Goal: Transaction & Acquisition: Purchase product/service

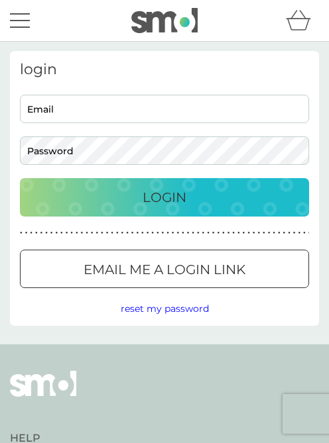
click at [28, 115] on input "Email" at bounding box center [164, 109] width 289 height 28
type input "[EMAIL_ADDRESS][DOMAIN_NAME]"
click at [164, 197] on button "Login" at bounding box center [164, 197] width 289 height 38
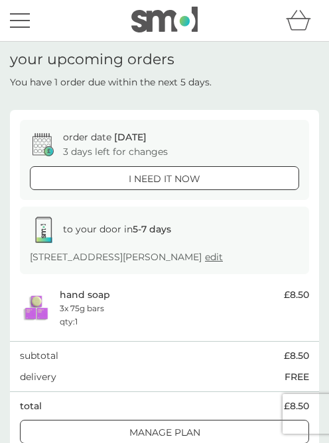
click at [287, 19] on icon "basket" at bounding box center [298, 20] width 25 height 21
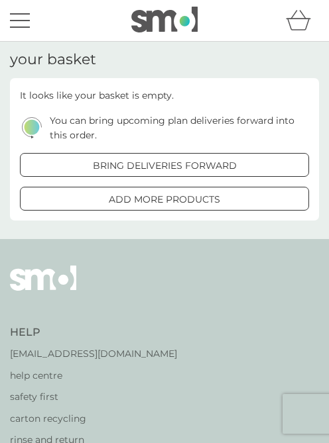
click at [93, 199] on div "add more products" at bounding box center [165, 199] width 288 height 15
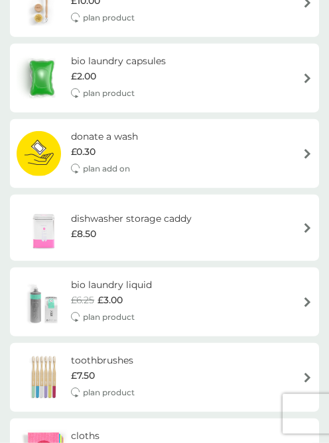
scroll to position [209, 0]
click at [42, 226] on img at bounding box center [44, 227] width 54 height 46
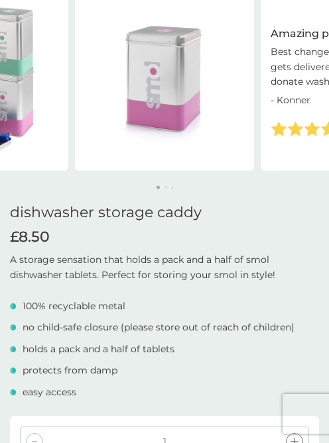
scroll to position [92, 0]
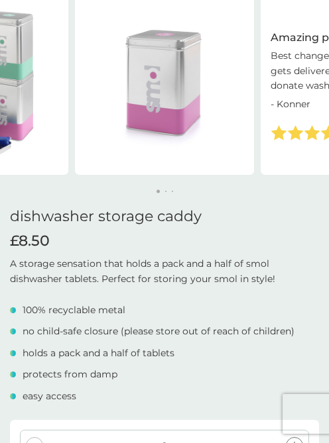
click at [145, 106] on img at bounding box center [164, 85] width 179 height 179
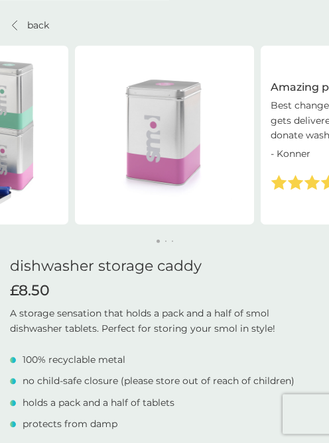
scroll to position [0, 0]
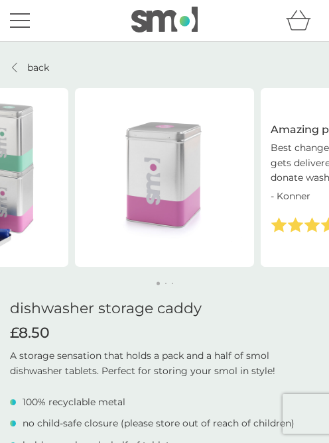
click at [136, 197] on img at bounding box center [164, 177] width 179 height 179
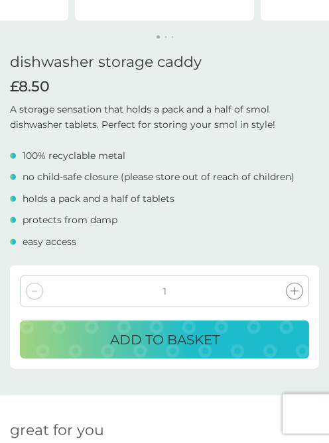
scroll to position [247, 0]
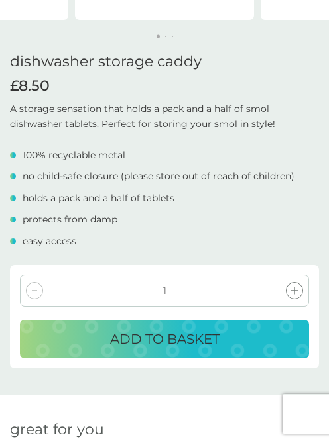
click at [130, 340] on p "ADD TO BASKET" at bounding box center [164, 339] width 109 height 21
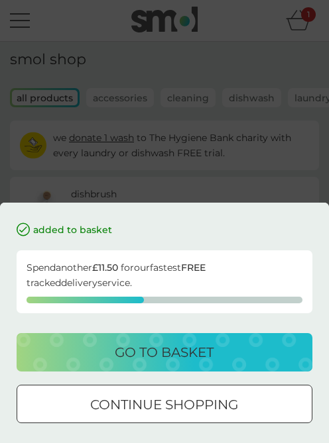
click at [112, 415] on p "continue shopping" at bounding box center [164, 404] width 148 height 21
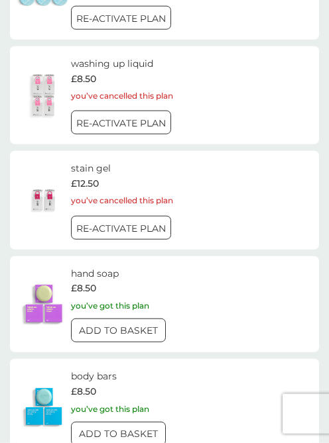
scroll to position [1864, 0]
click at [91, 323] on p "ADD TO BASKET" at bounding box center [118, 330] width 79 height 15
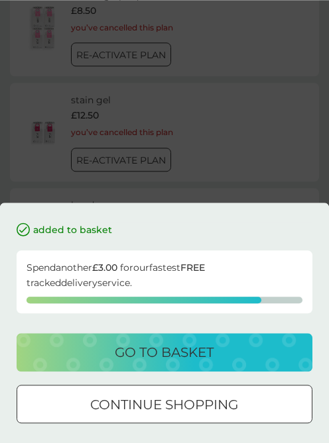
click at [111, 405] on p "continue shopping" at bounding box center [164, 404] width 148 height 21
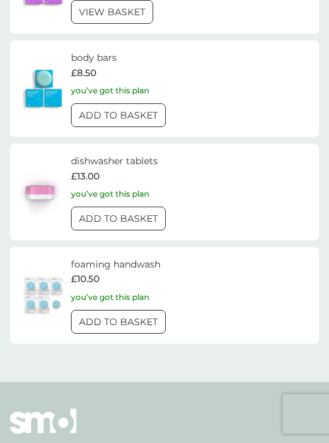
scroll to position [2190, 0]
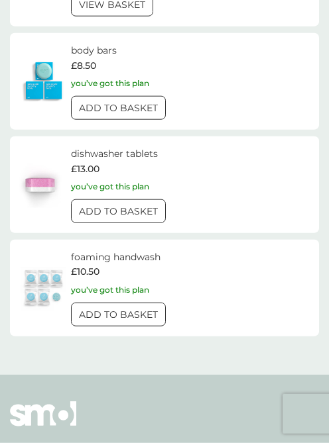
click at [85, 307] on p "ADD TO BASKET" at bounding box center [118, 314] width 79 height 15
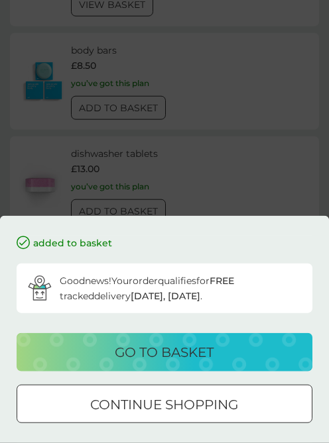
click at [119, 363] on p "go to basket" at bounding box center [164, 352] width 99 height 21
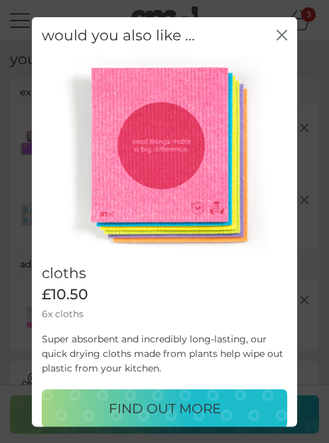
click at [276, 40] on icon "close" at bounding box center [281, 34] width 11 height 11
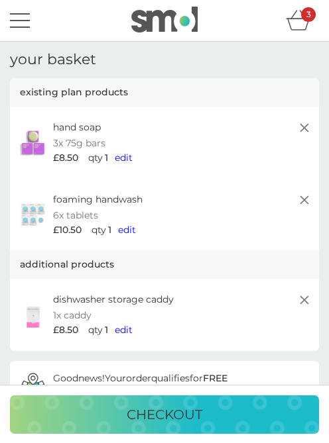
click at [297, 129] on icon at bounding box center [304, 128] width 16 height 16
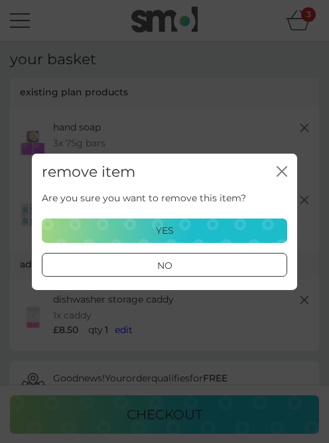
click at [113, 238] on div "yes" at bounding box center [164, 230] width 228 height 15
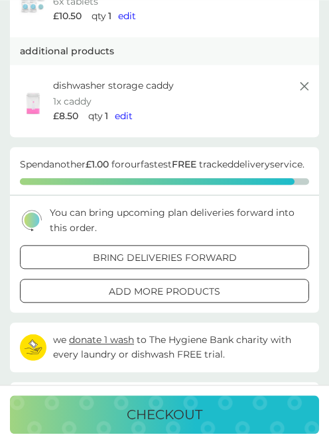
scroll to position [140, 0]
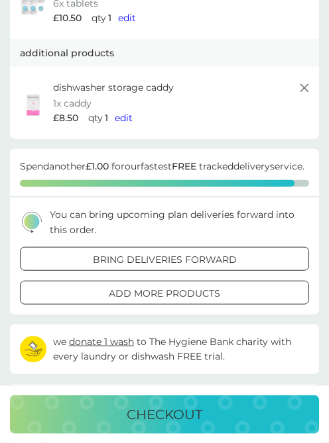
click at [101, 267] on p "bring deliveries forward" at bounding box center [165, 259] width 144 height 15
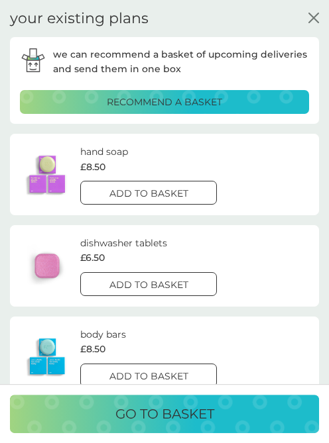
click at [46, 187] on img at bounding box center [47, 174] width 53 height 45
click at [96, 195] on div "add to basket" at bounding box center [148, 193] width 135 height 15
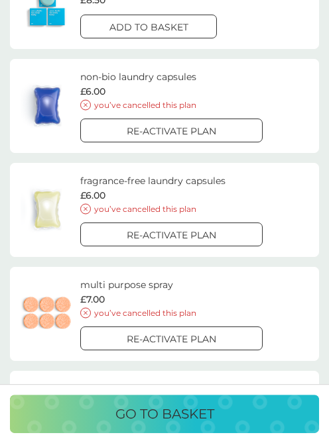
scroll to position [247, 0]
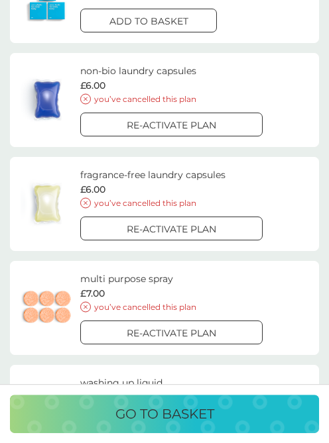
click at [78, 348] on div "multi purpose spray £7.00 you’ve cancelled this plan Re-activate plan" at bounding box center [164, 308] width 309 height 94
click at [116, 425] on p "go to basket" at bounding box center [164, 413] width 99 height 21
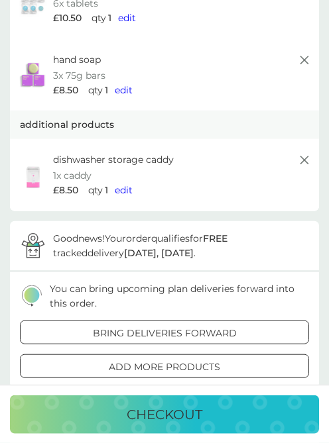
click at [50, 225] on div "Good news! Your order qualifies for FREE tracked delivery [DATE], [DATE] ." at bounding box center [164, 246] width 309 height 50
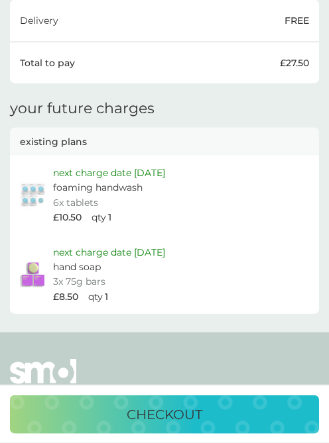
scroll to position [598, 0]
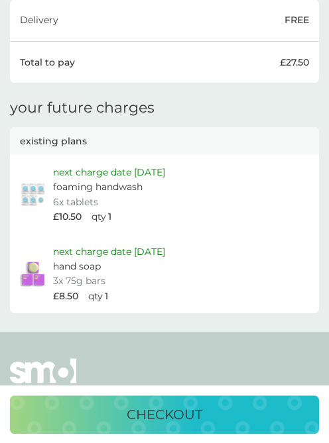
click at [73, 180] on p "foaming handwash" at bounding box center [97, 187] width 89 height 15
click at [78, 170] on p "next charge date [DATE]" at bounding box center [109, 172] width 112 height 15
click at [43, 184] on img at bounding box center [33, 194] width 33 height 28
click at [33, 191] on img at bounding box center [33, 194] width 33 height 28
click at [58, 209] on p "£10.50" at bounding box center [67, 216] width 28 height 15
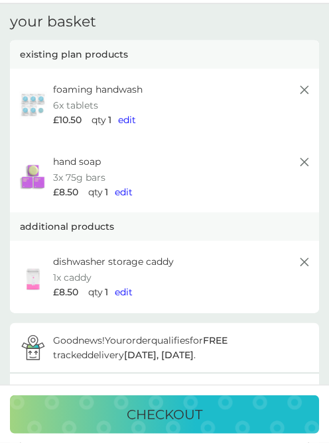
scroll to position [0, 0]
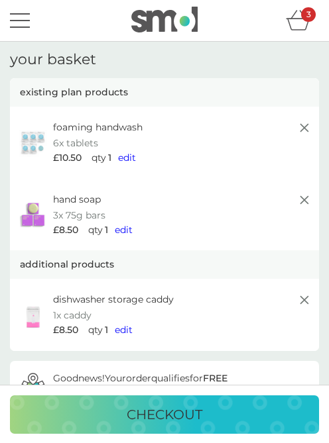
click at [19, 13] on div "menu" at bounding box center [20, 14] width 20 height 2
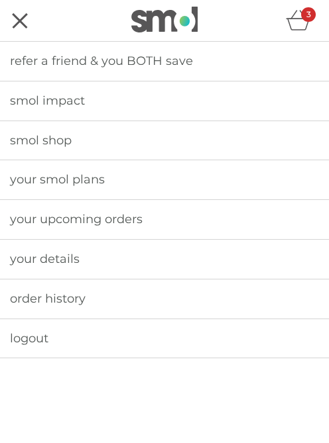
click at [31, 178] on span "your smol plans" at bounding box center [57, 179] width 95 height 15
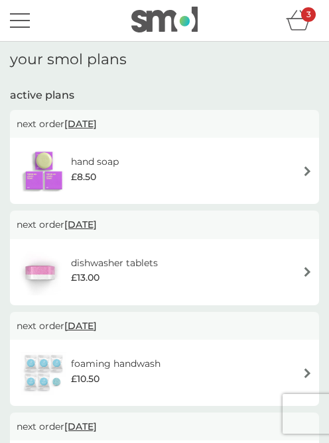
click at [13, 28] on div "menu" at bounding box center [20, 27] width 20 height 2
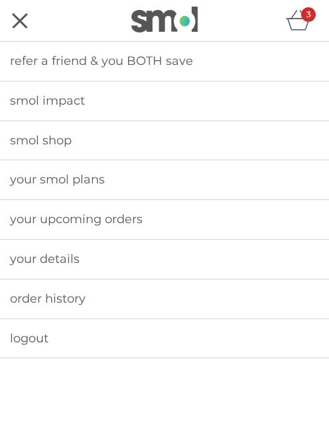
click at [34, 215] on span "your upcoming orders" at bounding box center [76, 219] width 132 height 15
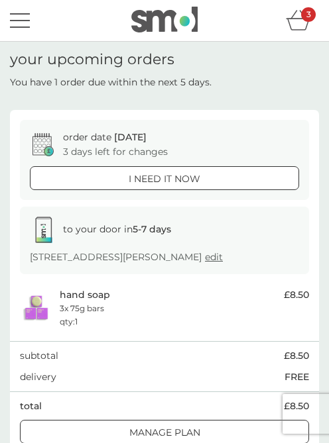
click at [43, 235] on icon at bounding box center [43, 230] width 26 height 26
click at [52, 254] on p "[STREET_ADDRESS][PERSON_NAME] edit" at bounding box center [126, 257] width 193 height 15
click at [70, 302] on p "3x 75g bars" at bounding box center [82, 308] width 44 height 13
click at [127, 178] on div "i need it now" at bounding box center [164, 179] width 268 height 15
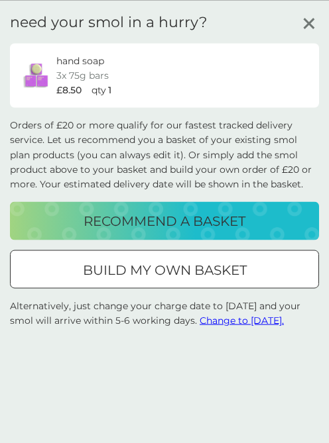
click at [85, 219] on p "recommend a basket" at bounding box center [164, 220] width 162 height 21
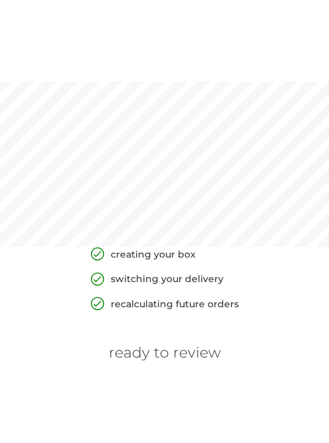
click at [131, 362] on h6 "ready to review" at bounding box center [165, 352] width 112 height 17
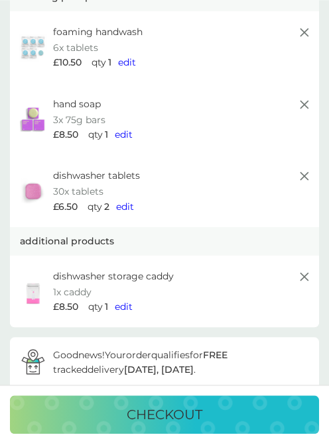
scroll to position [94, 0]
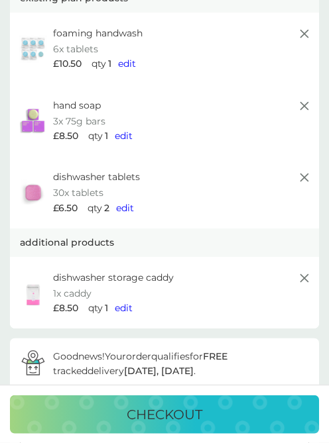
click at [299, 177] on icon at bounding box center [304, 178] width 16 height 16
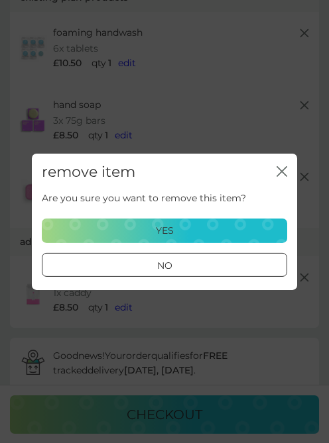
click at [152, 233] on div "yes" at bounding box center [164, 230] width 228 height 15
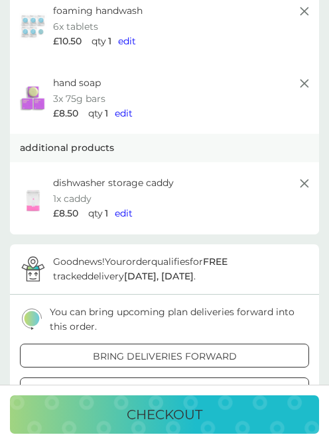
scroll to position [0, 0]
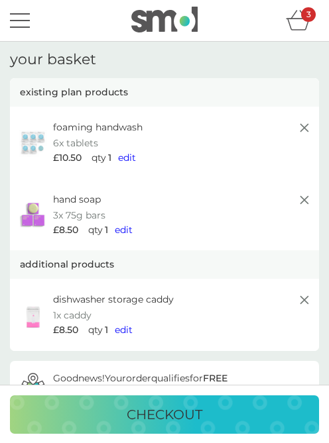
click at [17, 19] on button "menu" at bounding box center [20, 20] width 20 height 25
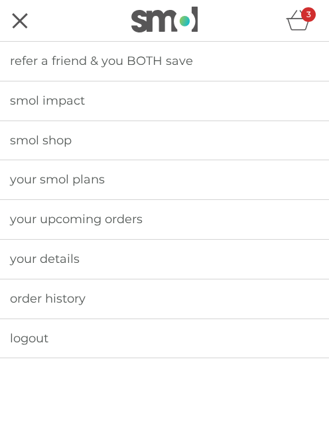
click at [32, 178] on span "your smol plans" at bounding box center [57, 179] width 95 height 15
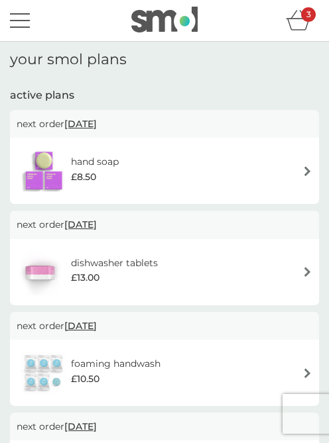
click at [83, 125] on span "[DATE]" at bounding box center [80, 123] width 32 height 25
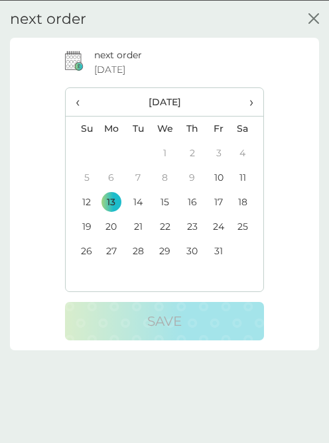
click at [247, 108] on span "›" at bounding box center [247, 101] width 11 height 28
click at [244, 106] on span "›" at bounding box center [247, 101] width 11 height 28
click at [245, 105] on span "›" at bounding box center [247, 101] width 11 height 28
click at [135, 198] on td "13" at bounding box center [138, 201] width 26 height 25
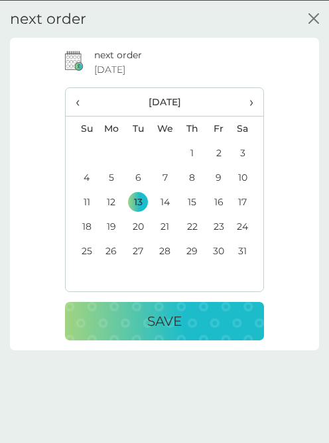
click at [133, 323] on div "Save" at bounding box center [164, 320] width 172 height 21
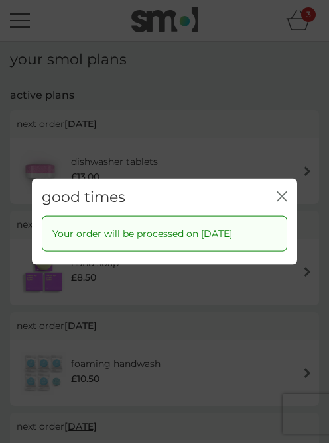
click at [17, 248] on div "good times close Your order will be processed on [DATE]" at bounding box center [164, 221] width 329 height 443
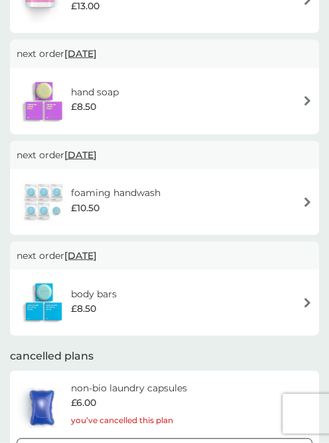
scroll to position [178, 0]
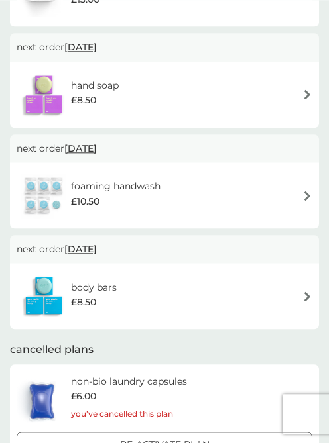
click at [302, 294] on img at bounding box center [307, 296] width 10 height 10
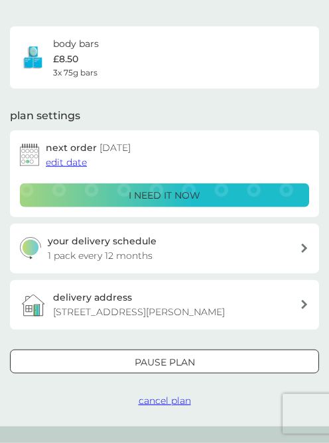
click at [139, 358] on p "Pause plan" at bounding box center [164, 362] width 60 height 15
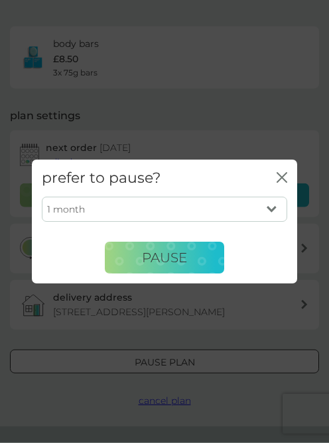
click at [129, 274] on button "Pause" at bounding box center [164, 258] width 119 height 32
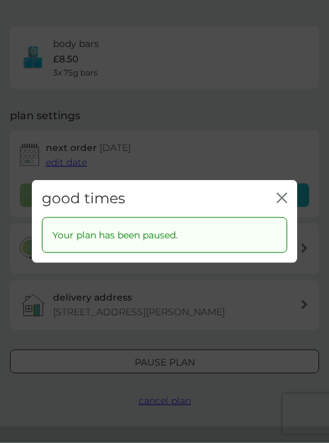
click at [21, 217] on div "good times close Your plan has been paused." at bounding box center [164, 221] width 329 height 443
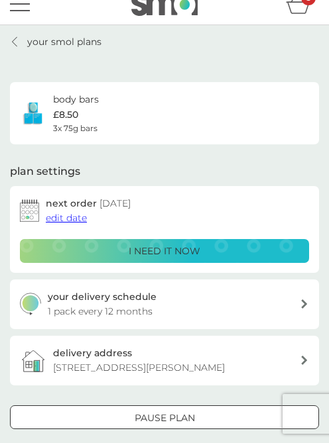
scroll to position [0, 0]
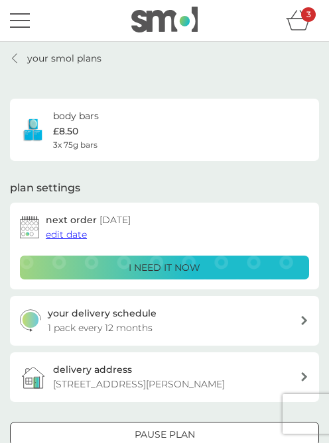
click at [52, 134] on div "body bars £8.50 3x 75g bars" at bounding box center [59, 130] width 79 height 42
click at [7, 59] on div "your smol plans body bars £8.50 3x 75g bars plan settings next order [DATE] edi…" at bounding box center [164, 265] width 329 height 429
click at [34, 62] on p "your smol plans" at bounding box center [64, 58] width 74 height 15
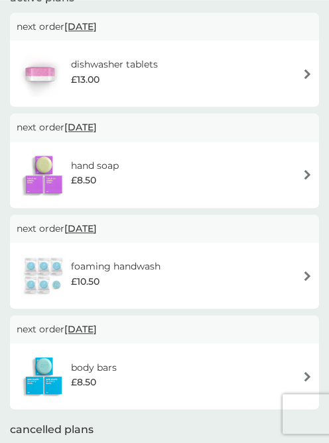
scroll to position [98, 0]
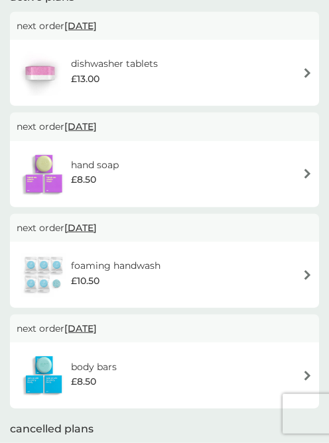
click at [295, 172] on div "hand soap £8.50" at bounding box center [164, 174] width 295 height 46
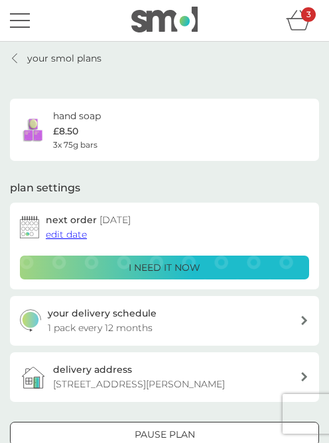
click at [52, 233] on span "edit date" at bounding box center [66, 235] width 41 height 12
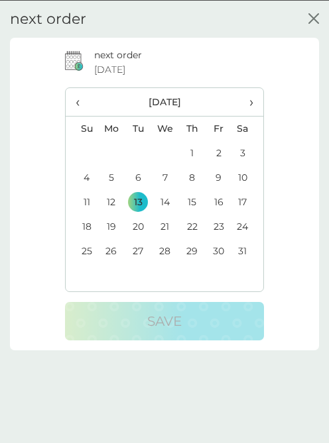
click at [248, 103] on span "›" at bounding box center [247, 101] width 11 height 28
click at [247, 105] on span "›" at bounding box center [247, 101] width 11 height 28
click at [246, 103] on span "›" at bounding box center [247, 101] width 11 height 28
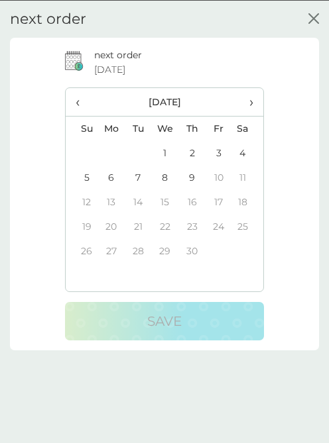
click at [242, 97] on span "›" at bounding box center [247, 101] width 11 height 28
click at [158, 201] on td "13" at bounding box center [165, 201] width 28 height 25
click at [77, 105] on span "‹" at bounding box center [82, 101] width 12 height 28
click at [107, 176] on td "6" at bounding box center [110, 177] width 27 height 25
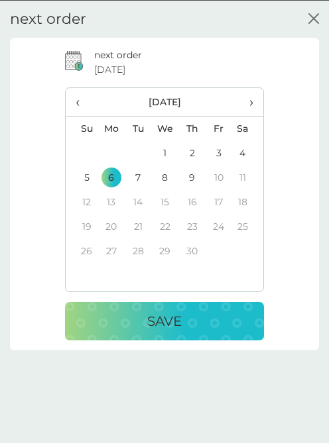
click at [143, 323] on div "Save" at bounding box center [164, 320] width 172 height 21
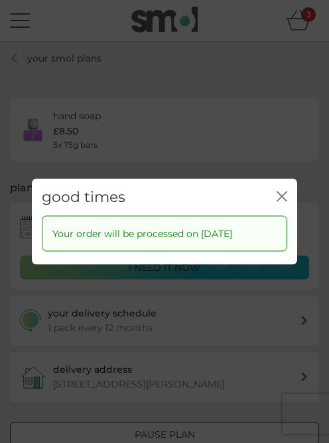
click at [30, 164] on div "good times close Your order will be processed on [DATE]" at bounding box center [164, 221] width 329 height 443
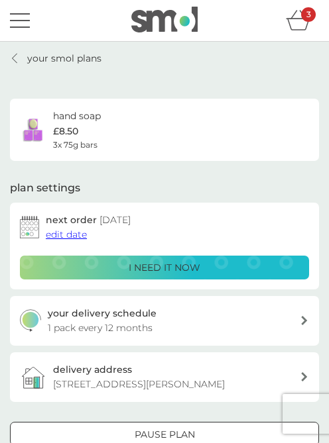
click at [32, 61] on p "your smol plans" at bounding box center [64, 58] width 74 height 15
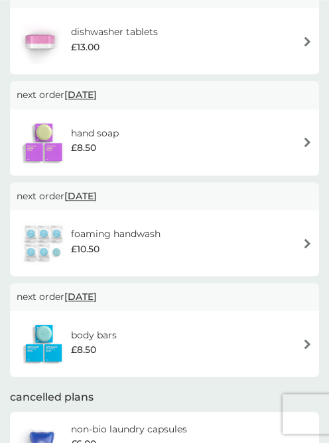
scroll to position [127, 0]
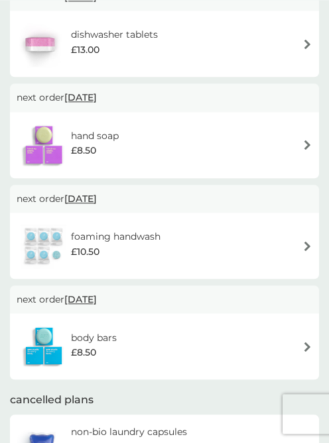
click at [57, 338] on img at bounding box center [44, 346] width 54 height 46
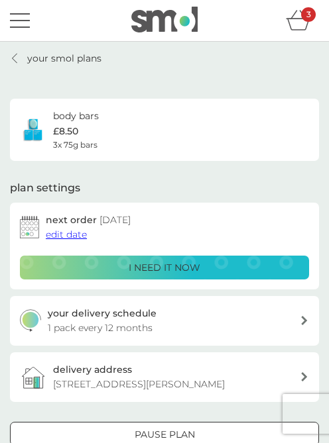
click at [58, 321] on p "1 pack every 12 months" at bounding box center [100, 328] width 105 height 15
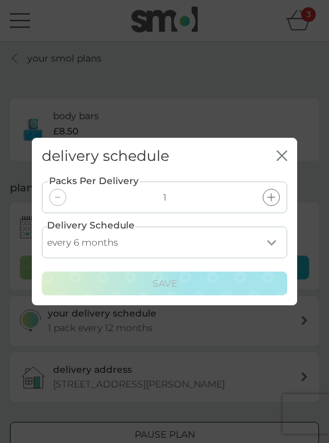
click at [266, 240] on select "every 1 month every 2 months every 3 months every 4 months every 5 months every…" at bounding box center [164, 243] width 245 height 32
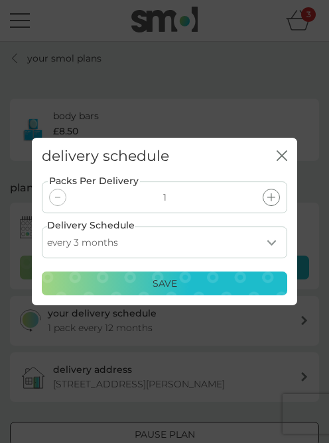
click at [265, 242] on select "every 1 month every 2 months every 3 months every 4 months every 5 months every…" at bounding box center [164, 243] width 245 height 32
select select "6"
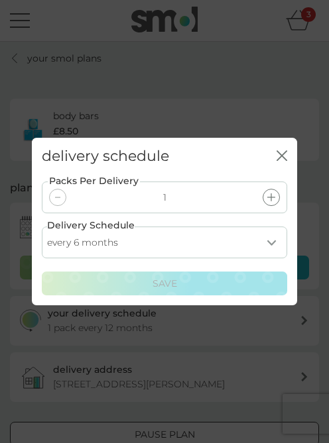
click at [21, 120] on div "delivery schedule close Packs Per Delivery 1 Delivery Schedule every 1 month ev…" at bounding box center [164, 221] width 329 height 443
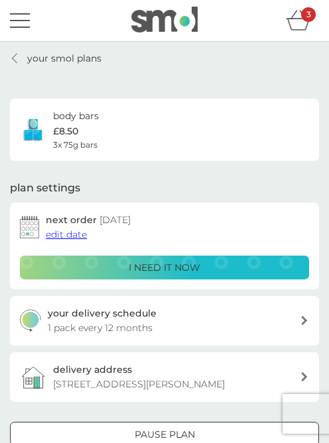
click at [297, 315] on div "your delivery schedule 1 pack every 12 months" at bounding box center [174, 321] width 252 height 30
select select "6"
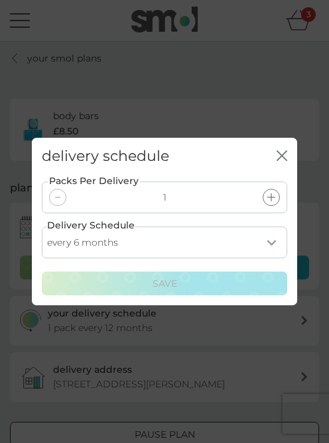
click at [9, 221] on div "delivery schedule close Packs Per Delivery 1 Delivery Schedule every 1 month ev…" at bounding box center [164, 221] width 329 height 443
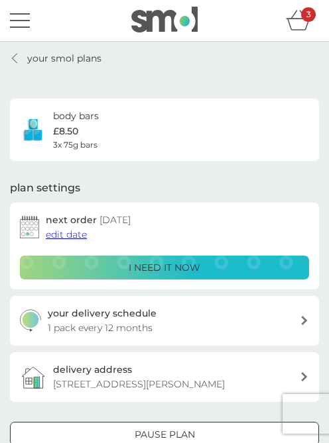
click at [299, 21] on icon "basket" at bounding box center [298, 20] width 25 height 21
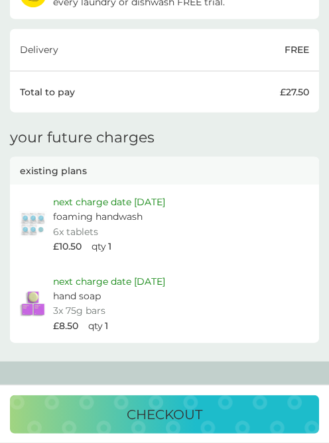
scroll to position [569, 0]
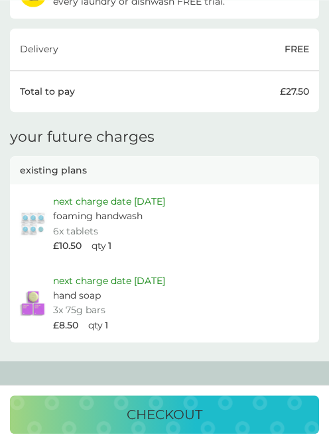
click at [69, 213] on p "foaming handwash" at bounding box center [97, 216] width 89 height 15
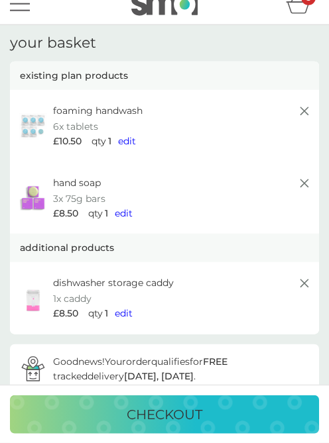
scroll to position [0, 0]
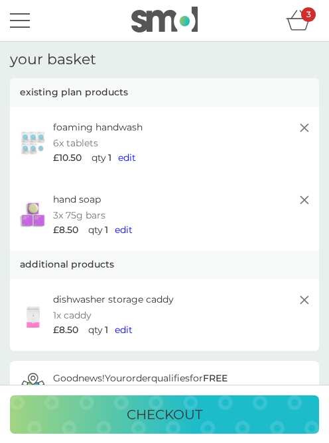
click at [17, 20] on div "menu" at bounding box center [20, 21] width 20 height 2
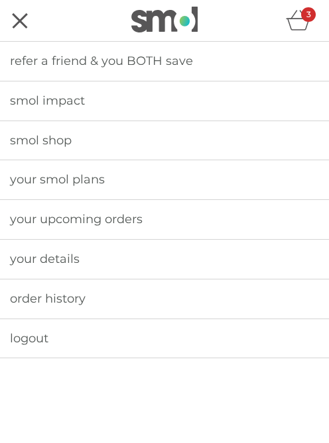
click at [28, 178] on span "your smol plans" at bounding box center [57, 179] width 95 height 15
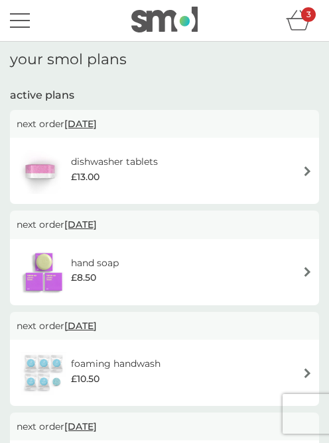
click at [293, 19] on icon "basket" at bounding box center [298, 25] width 23 height 12
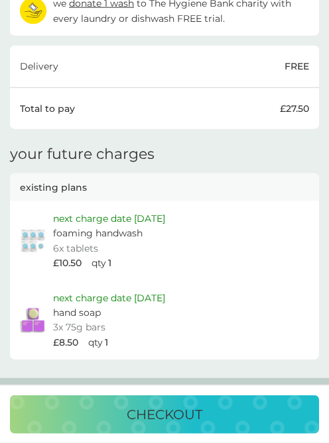
scroll to position [553, 0]
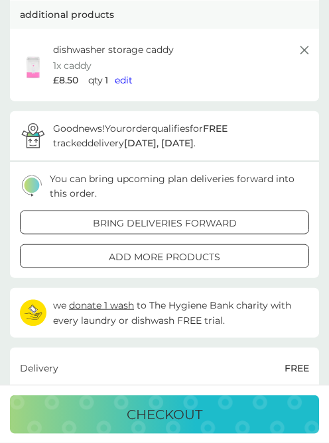
scroll to position [227, 0]
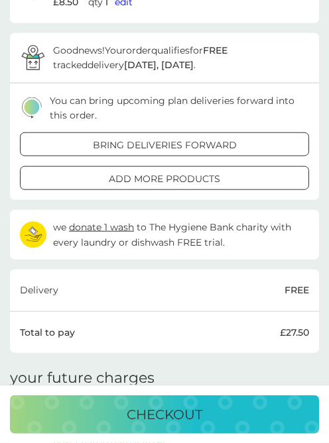
click at [136, 425] on p "checkout" at bounding box center [165, 414] width 76 height 21
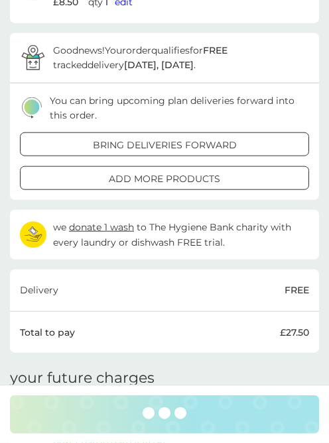
scroll to position [328, 0]
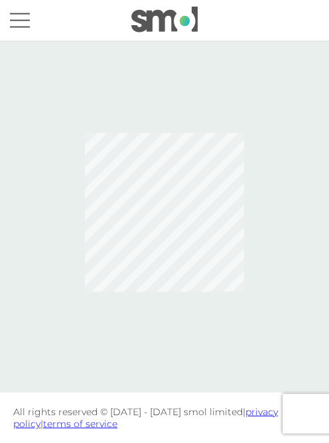
scroll to position [39, 0]
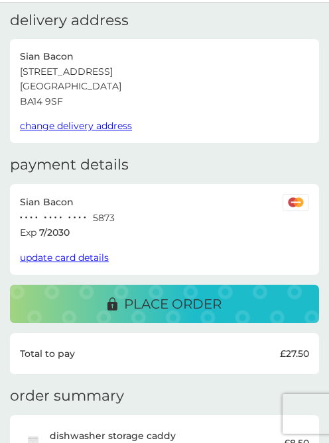
click at [124, 301] on p "place order" at bounding box center [172, 303] width 97 height 21
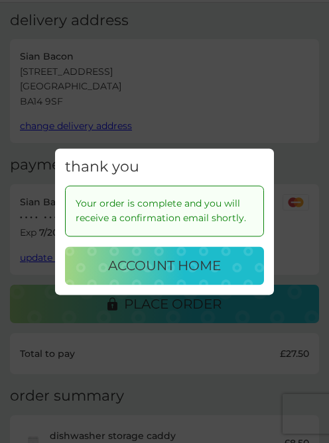
click at [24, 211] on div "thank you Your order is complete and you will receive a confirmation email shor…" at bounding box center [164, 221] width 329 height 443
click at [94, 268] on div "account home" at bounding box center [164, 265] width 172 height 21
